Goal: Navigation & Orientation: Go to known website

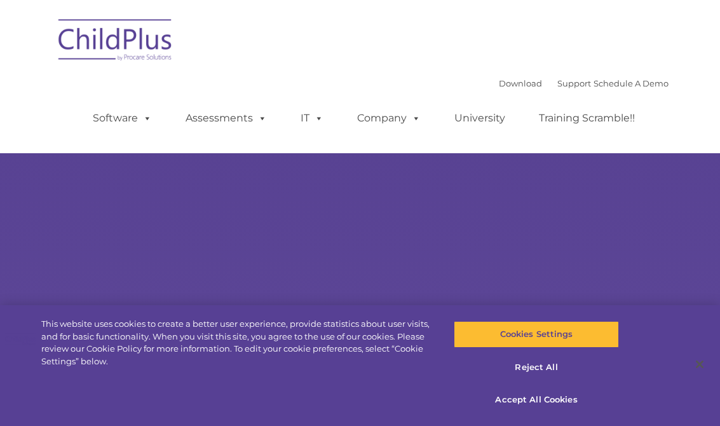
select select "MEDIUM"
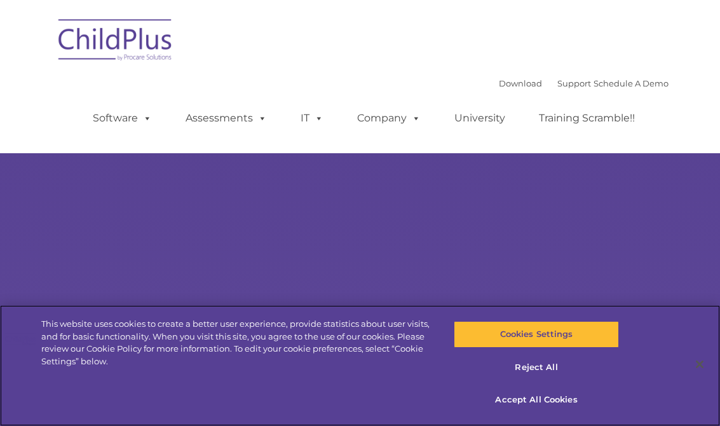
click at [546, 371] on button "Reject All" at bounding box center [537, 367] width 166 height 27
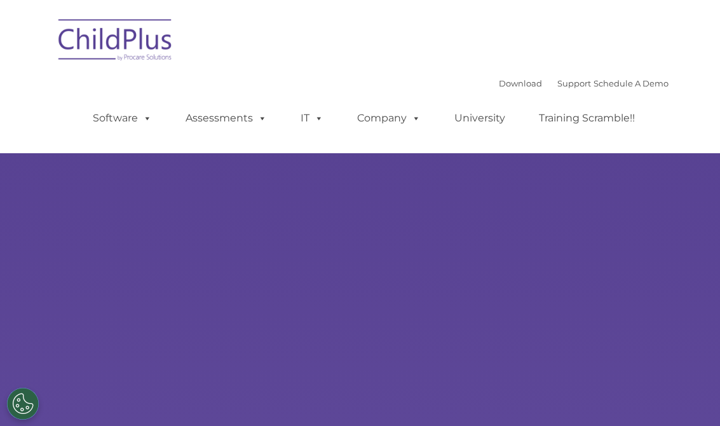
click at [142, 52] on img at bounding box center [115, 42] width 127 height 64
select select "MEDIUM"
click at [144, 40] on img at bounding box center [115, 42] width 127 height 64
select select "MEDIUM"
